Goal: Task Accomplishment & Management: Manage account settings

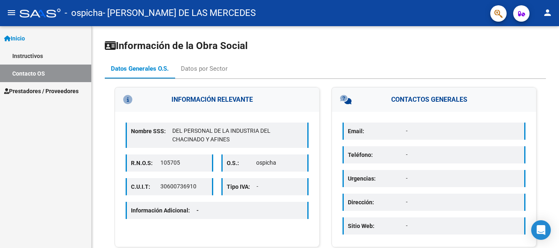
click at [61, 89] on span "Prestadores / Proveedores" at bounding box center [41, 91] width 74 height 9
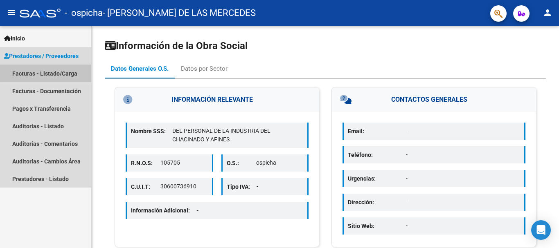
click at [63, 72] on link "Facturas - Listado/Carga" at bounding box center [45, 74] width 91 height 18
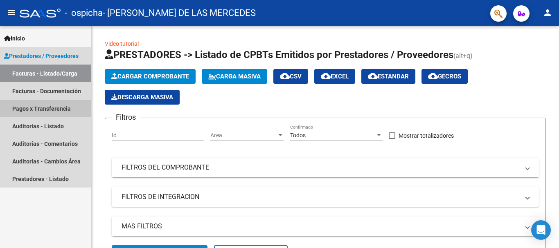
click at [61, 107] on link "Pagos x Transferencia" at bounding box center [45, 109] width 91 height 18
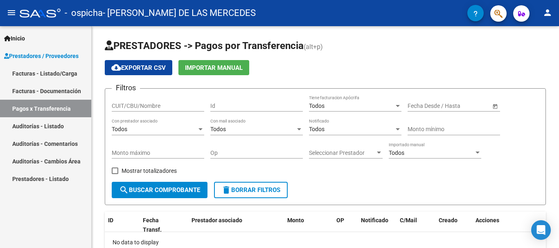
click at [65, 70] on link "Facturas - Listado/Carga" at bounding box center [45, 74] width 91 height 18
